Goal: Information Seeking & Learning: Learn about a topic

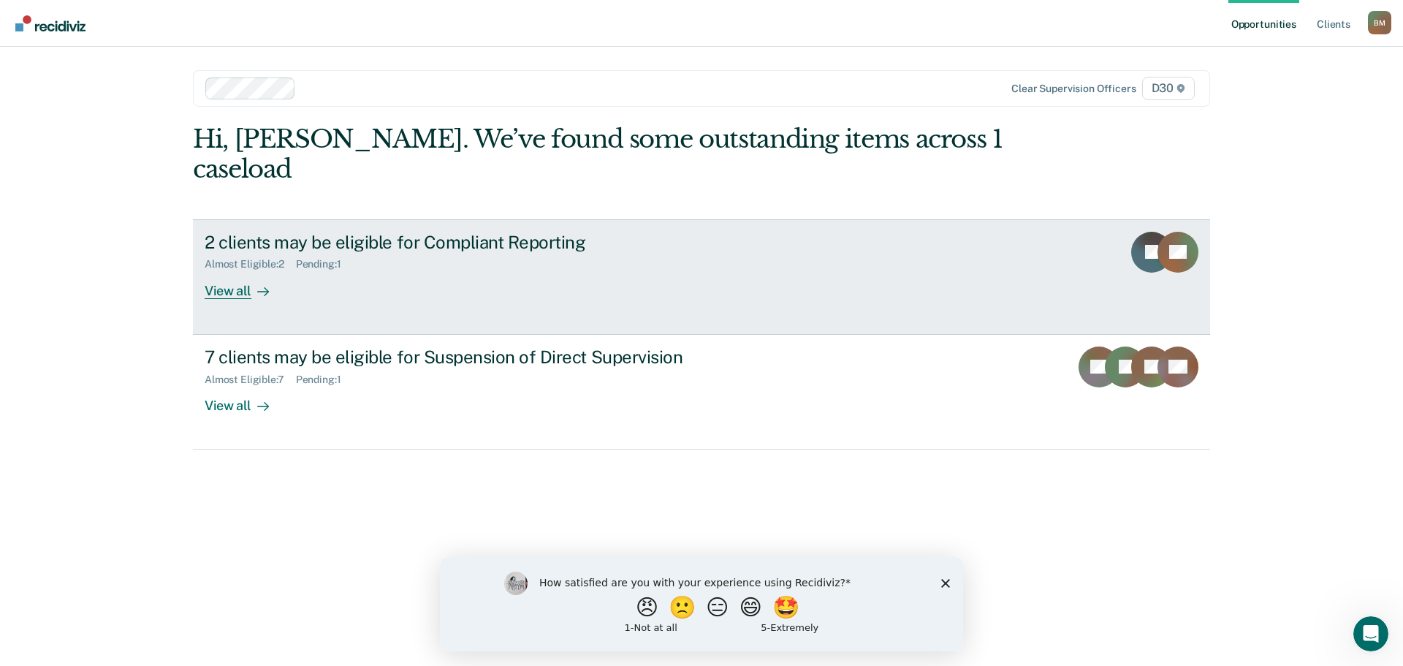
click at [226, 270] on div "View all" at bounding box center [246, 284] width 82 height 29
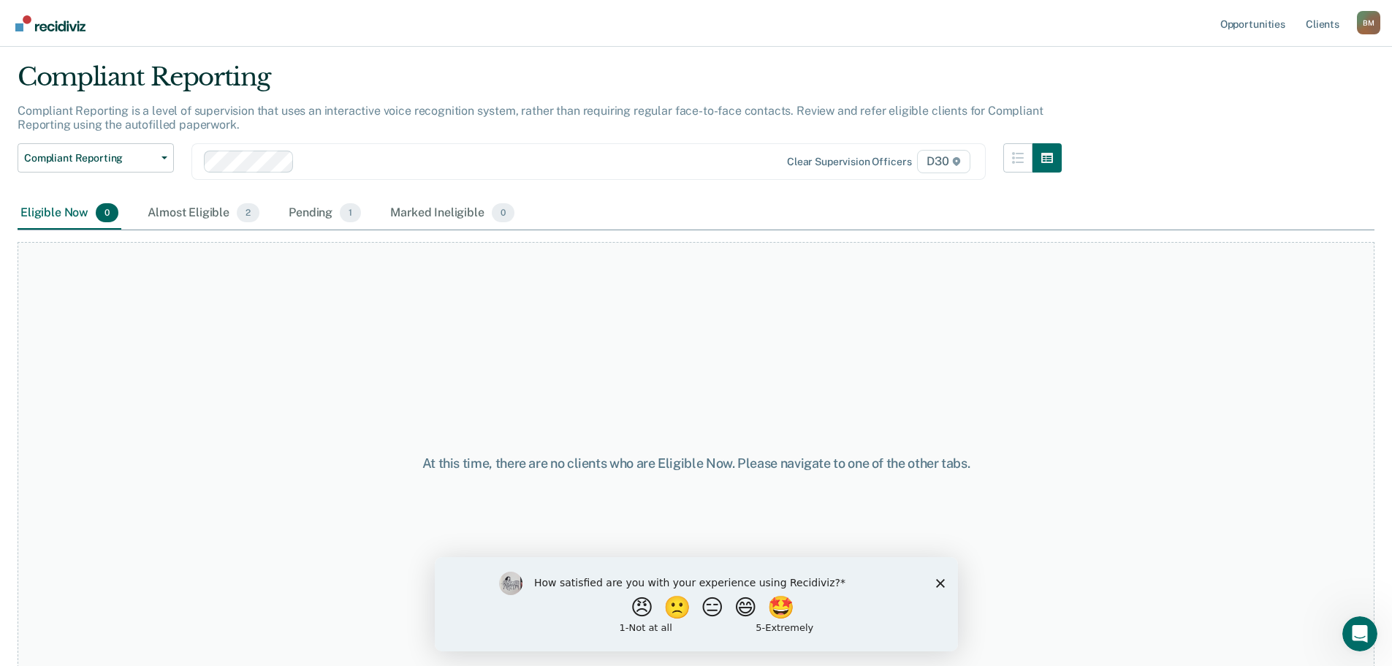
scroll to position [58, 0]
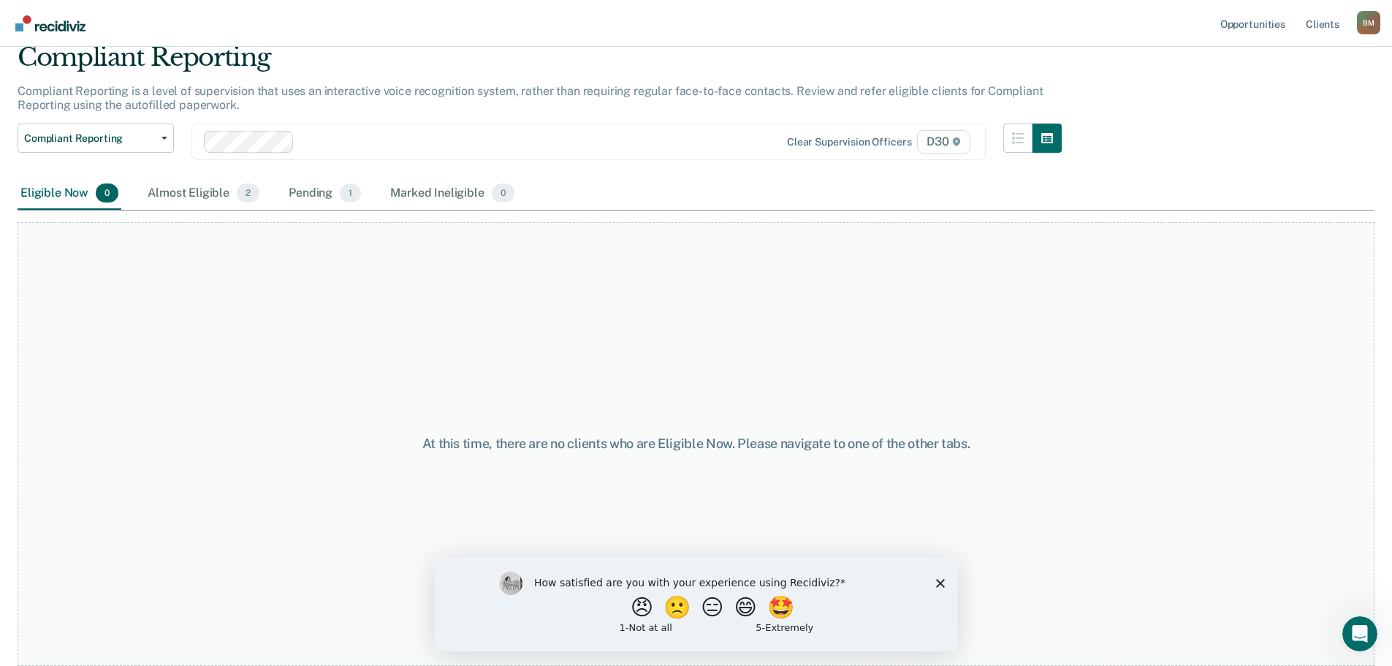
click at [941, 580] on polygon "Close survey" at bounding box center [939, 582] width 9 height 9
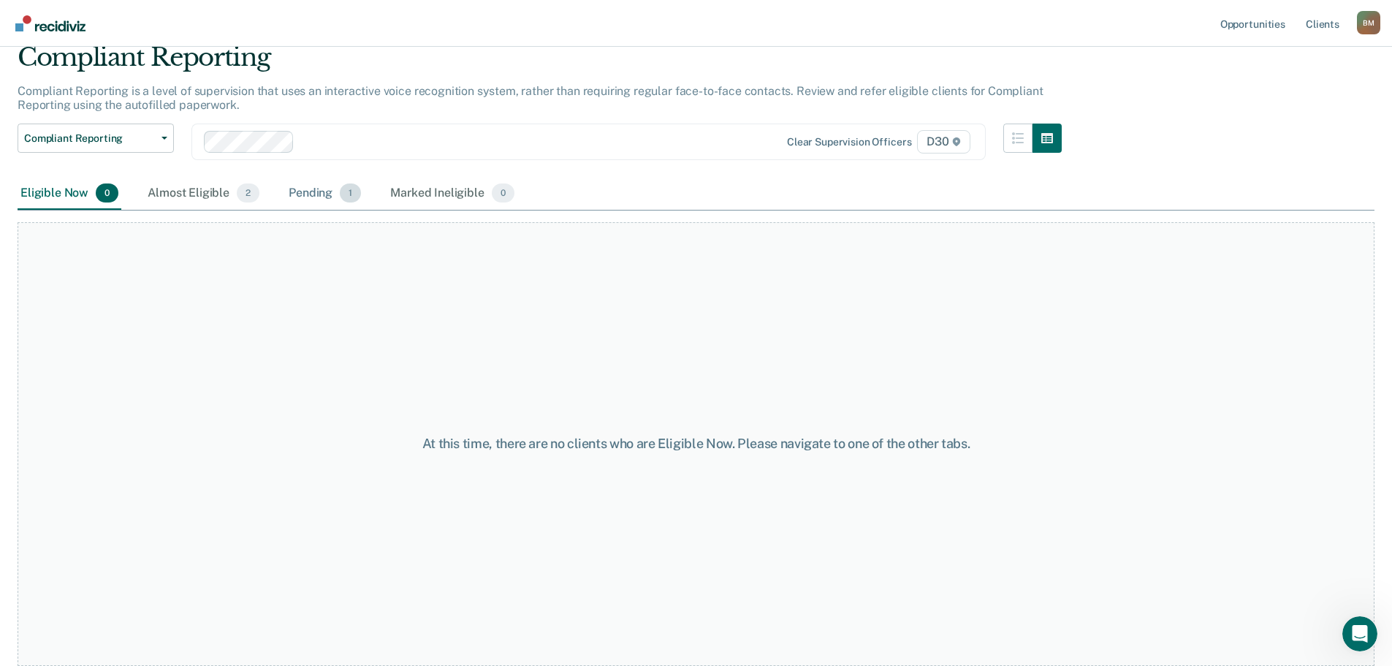
click at [337, 194] on div "Pending 1" at bounding box center [325, 194] width 78 height 32
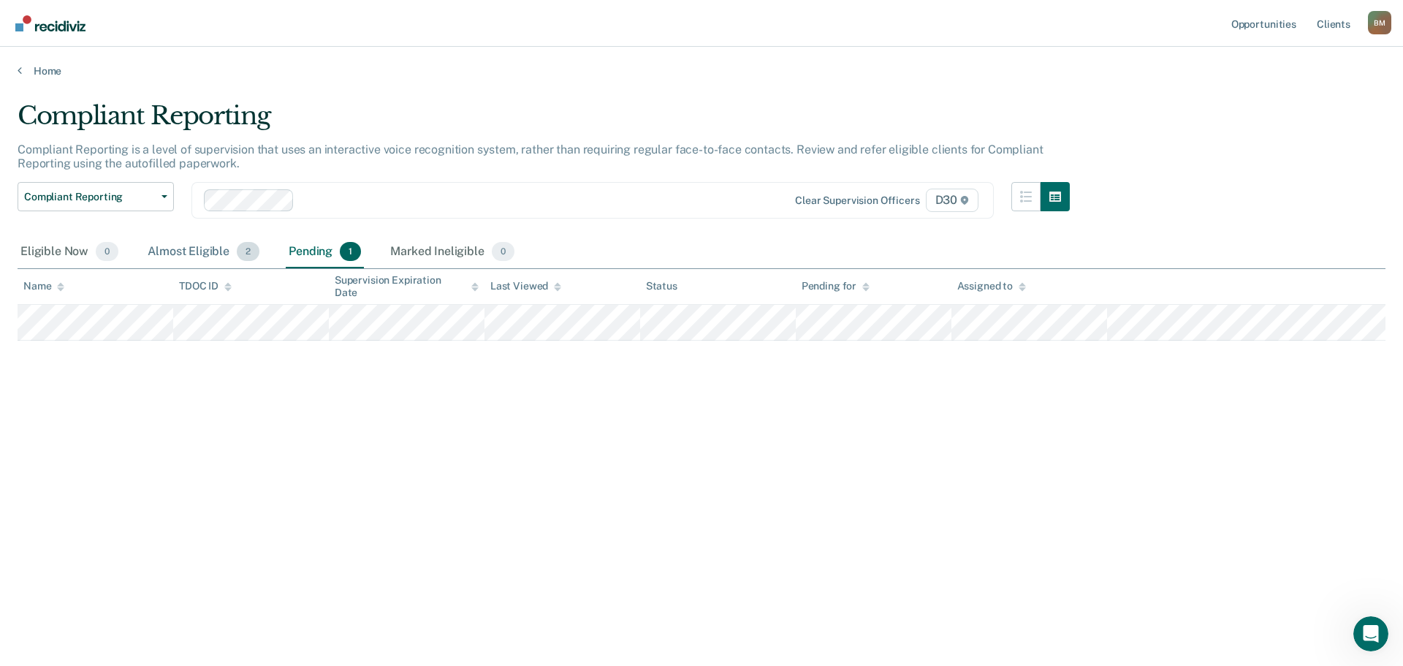
click at [215, 254] on div "Almost Eligible 2" at bounding box center [204, 252] width 118 height 32
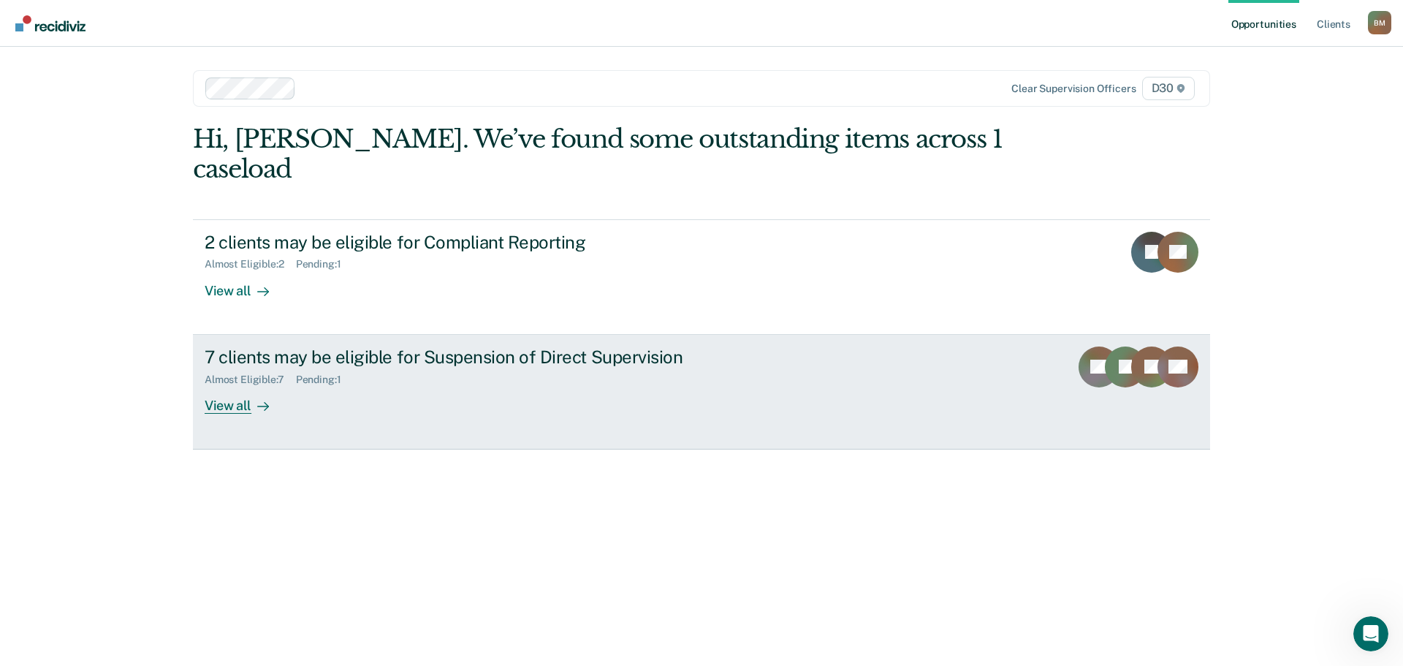
click at [238, 385] on div "View all" at bounding box center [246, 399] width 82 height 29
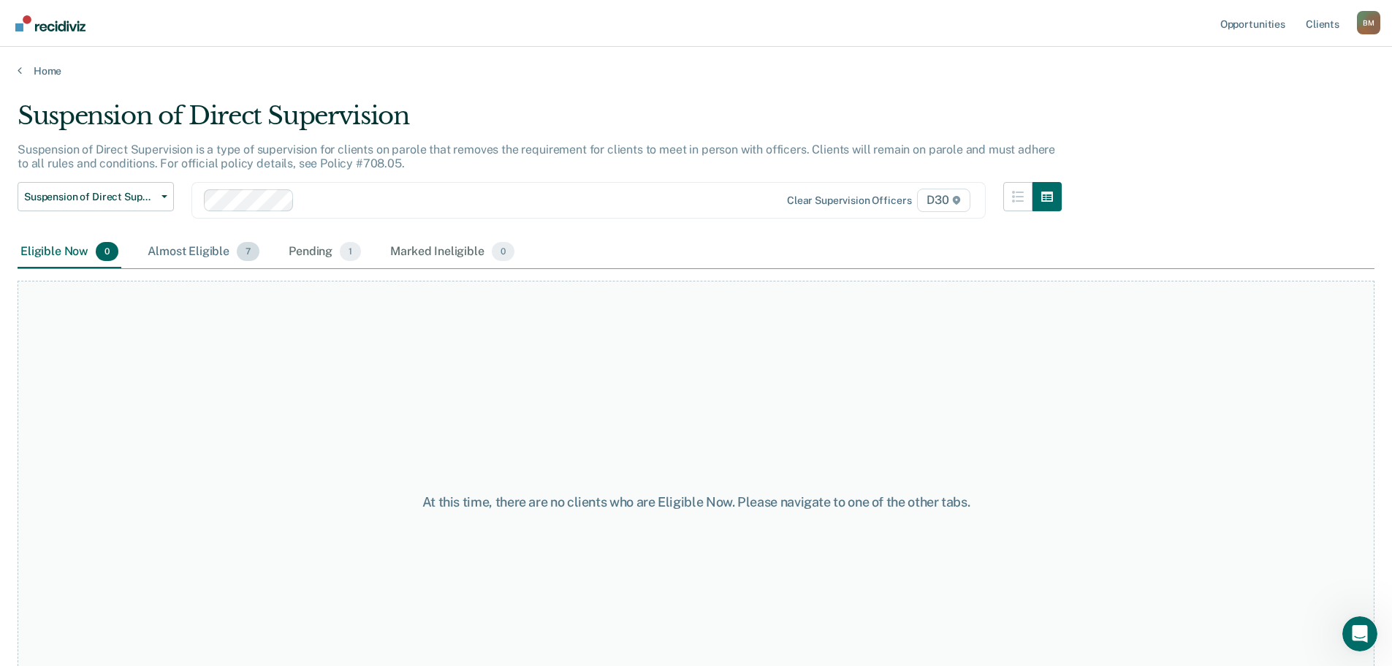
click at [195, 249] on div "Almost Eligible 7" at bounding box center [204, 252] width 118 height 32
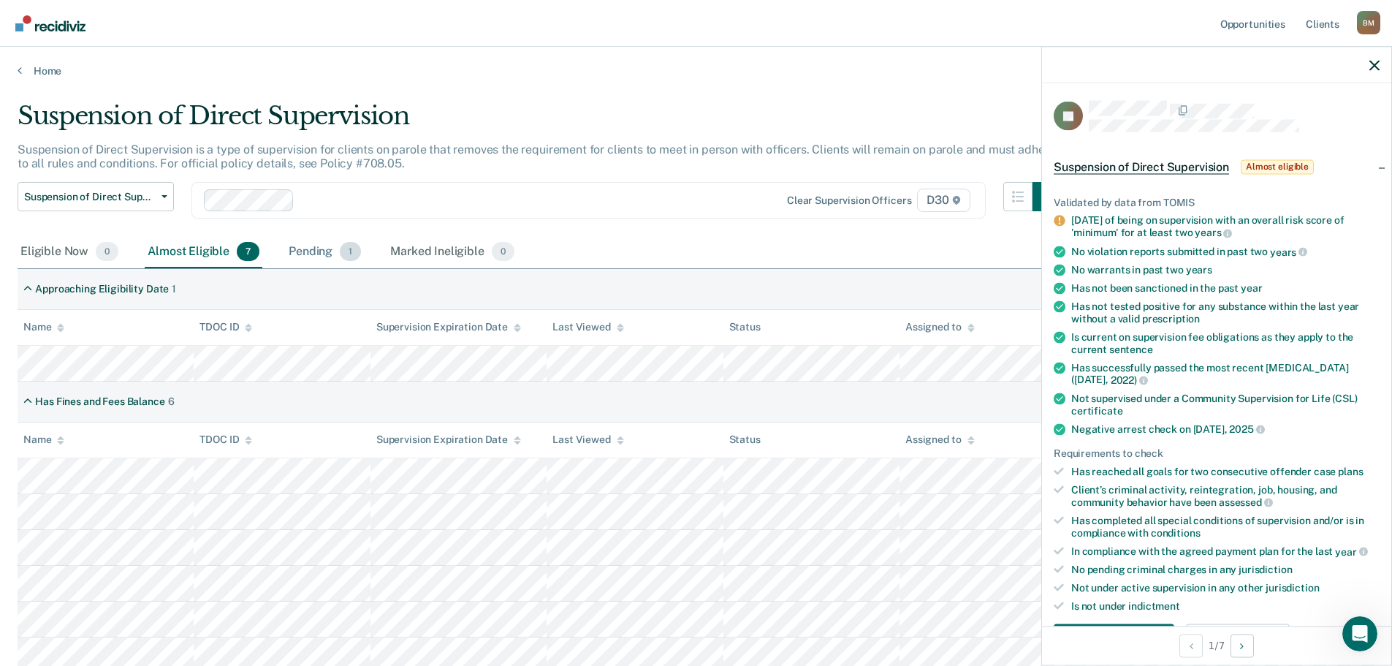
click at [316, 252] on div "Pending 1" at bounding box center [325, 252] width 78 height 32
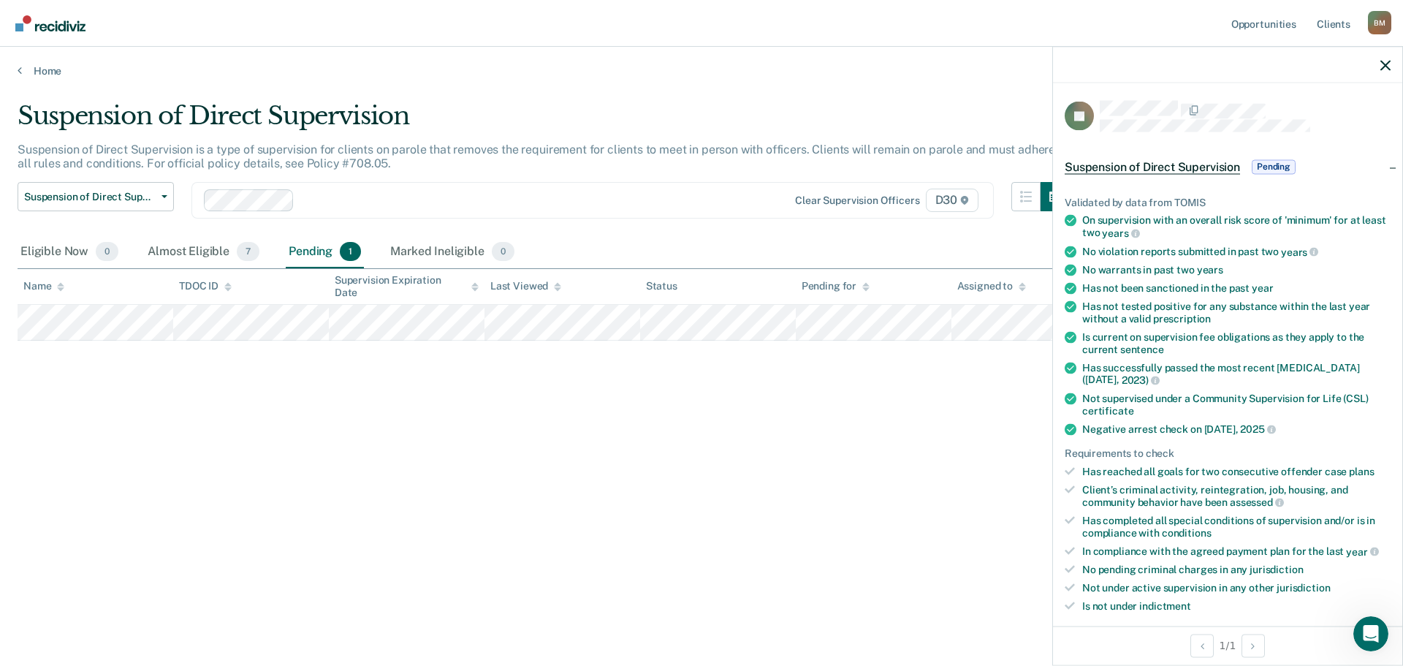
click at [1277, 162] on span "Pending" at bounding box center [1274, 166] width 44 height 15
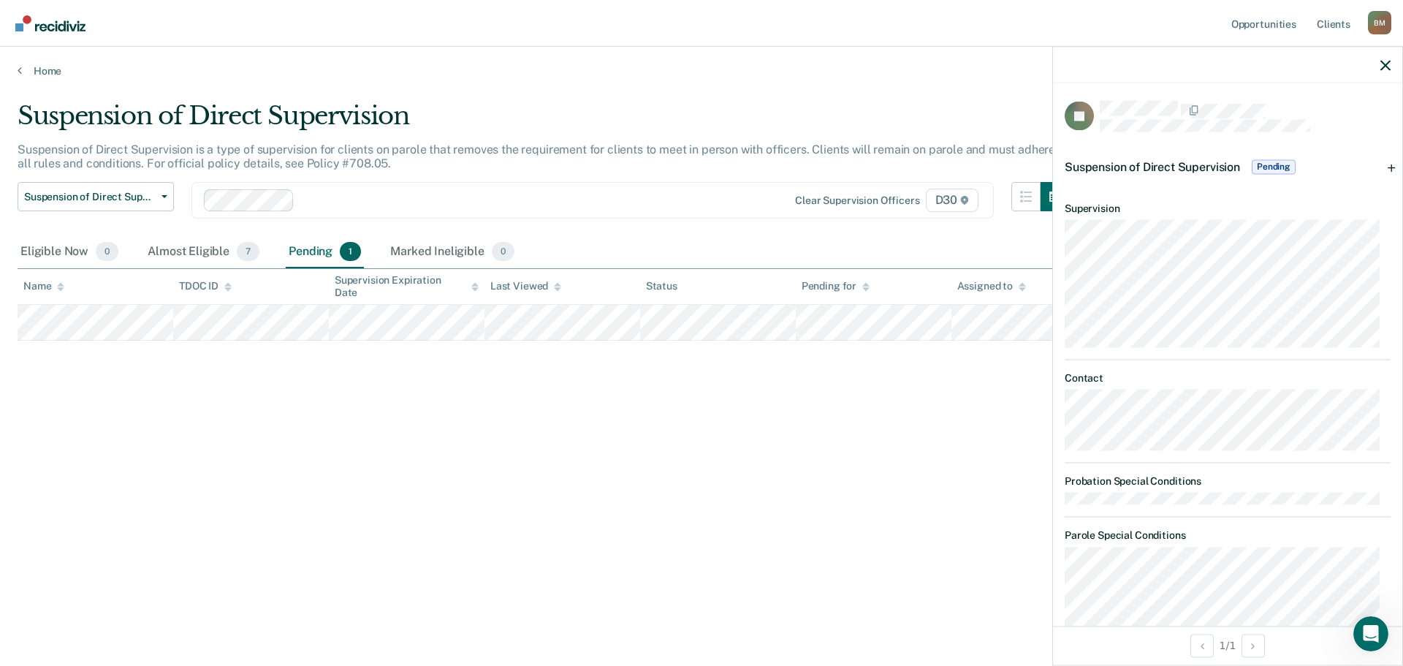
click at [1277, 162] on span "Pending" at bounding box center [1274, 166] width 44 height 15
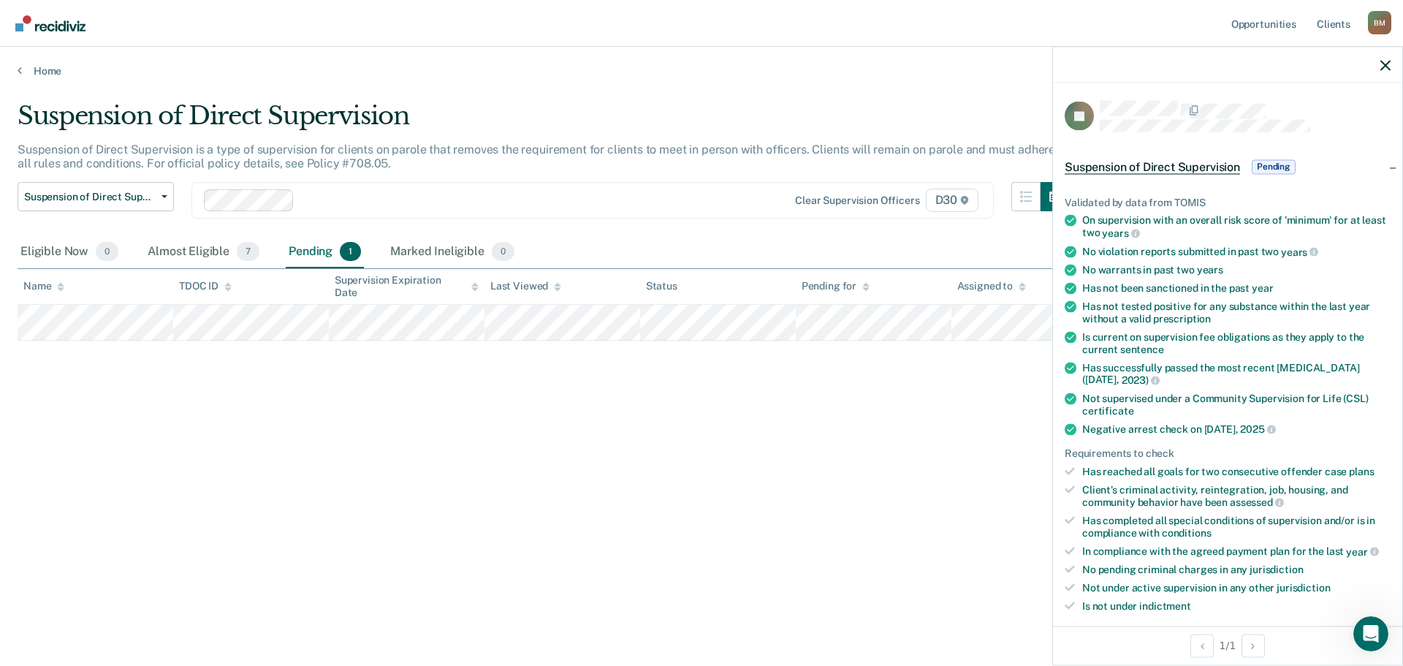
click at [1384, 55] on div at bounding box center [1227, 65] width 349 height 37
click at [1388, 64] on icon "button" at bounding box center [1386, 65] width 10 height 10
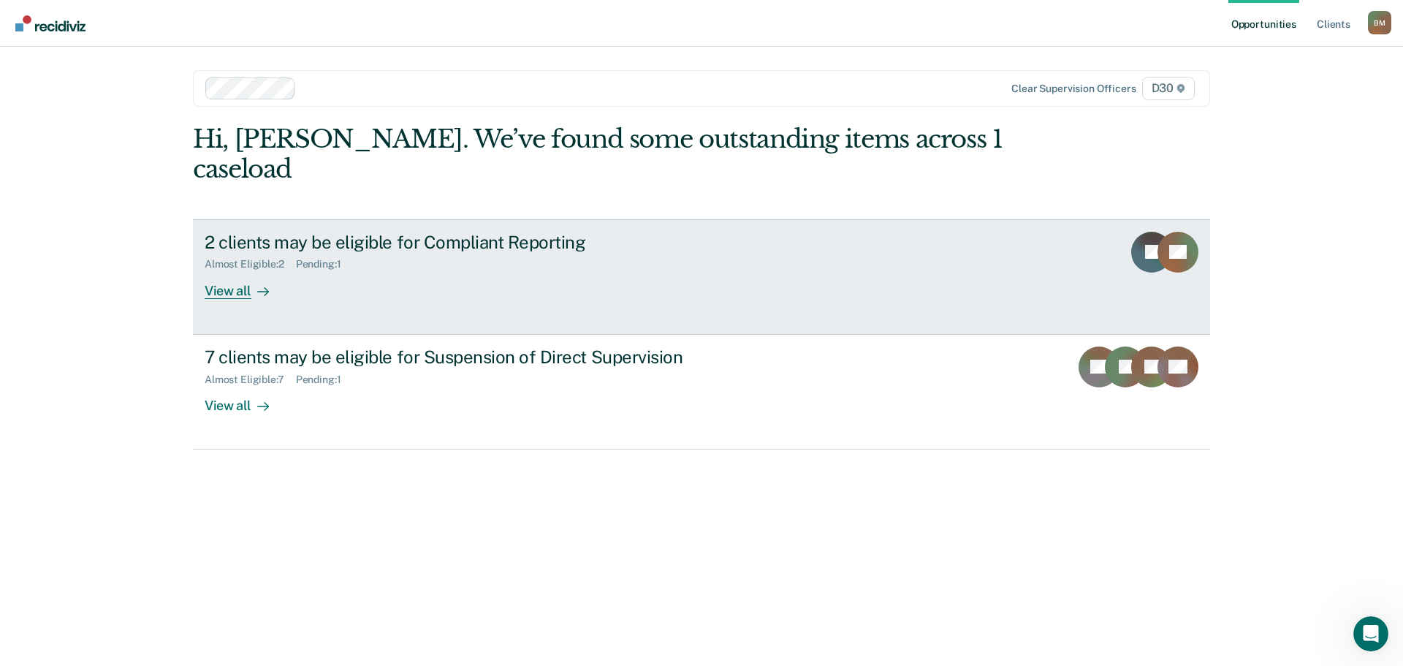
click at [232, 270] on div "View all" at bounding box center [246, 284] width 82 height 29
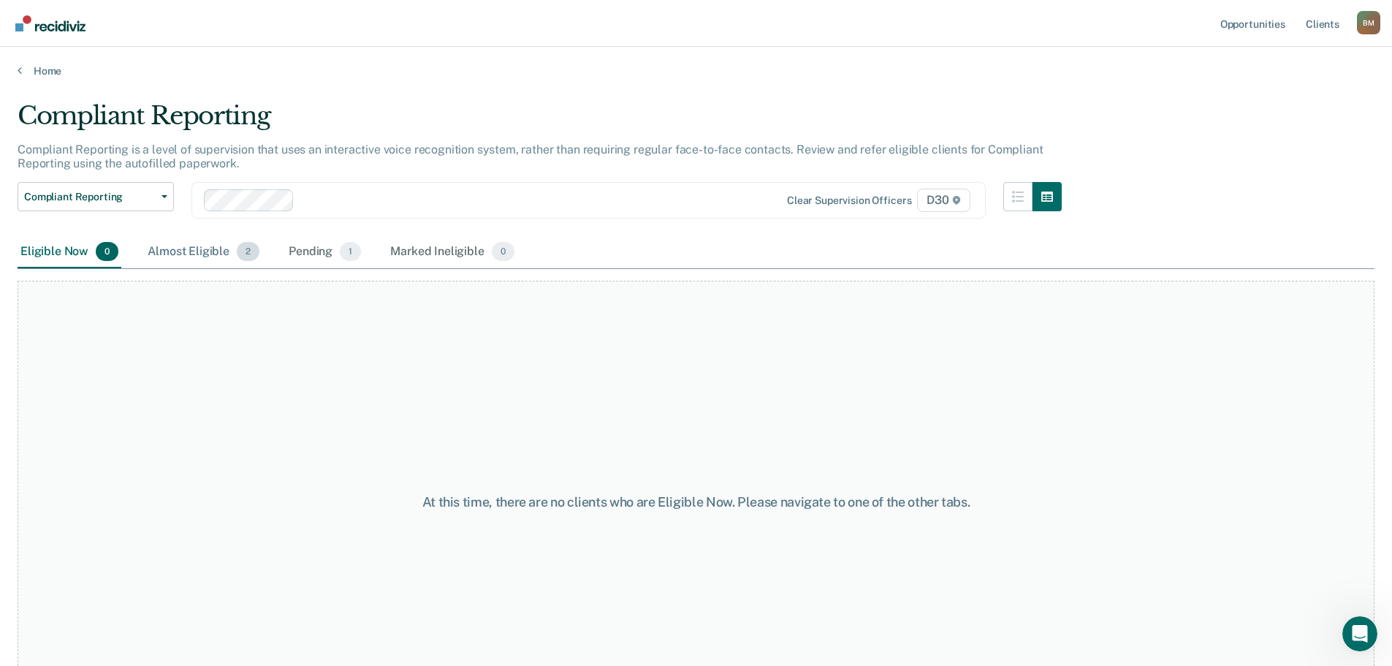
click at [211, 249] on div "Almost Eligible 2" at bounding box center [204, 252] width 118 height 32
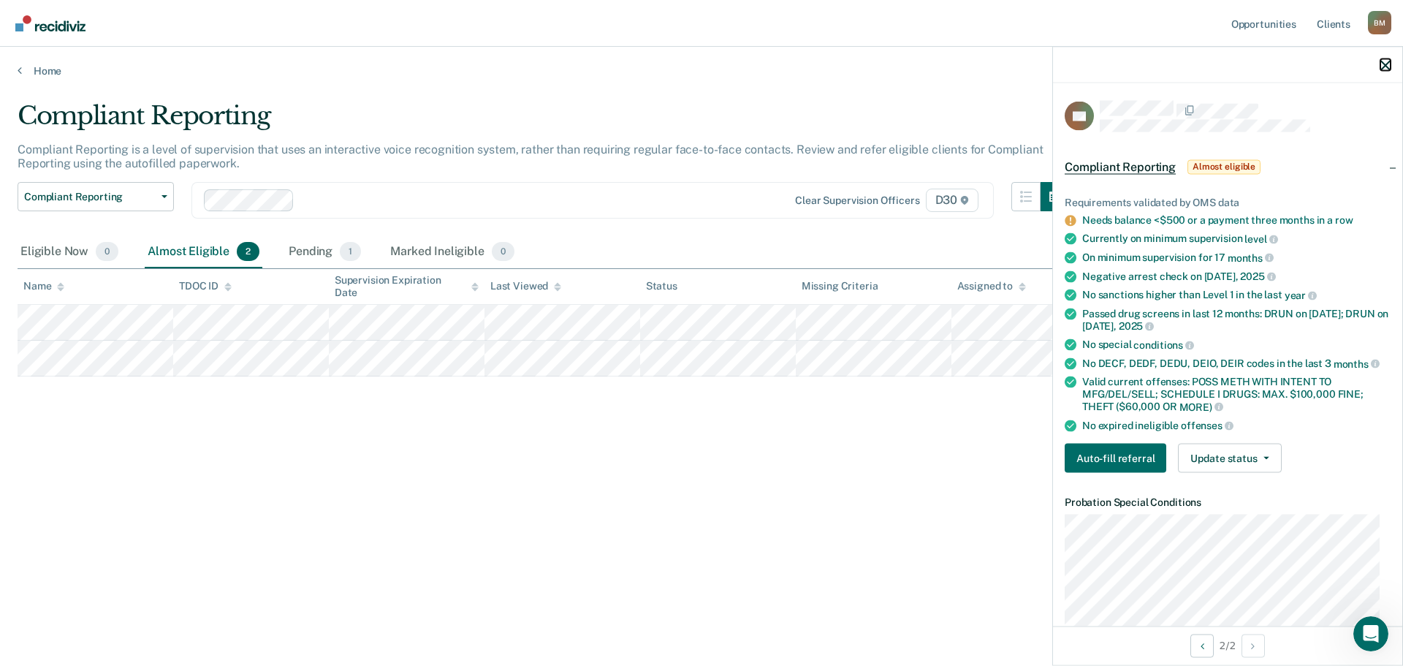
click at [1383, 66] on icon "button" at bounding box center [1386, 65] width 10 height 10
